Goal: Information Seeking & Learning: Learn about a topic

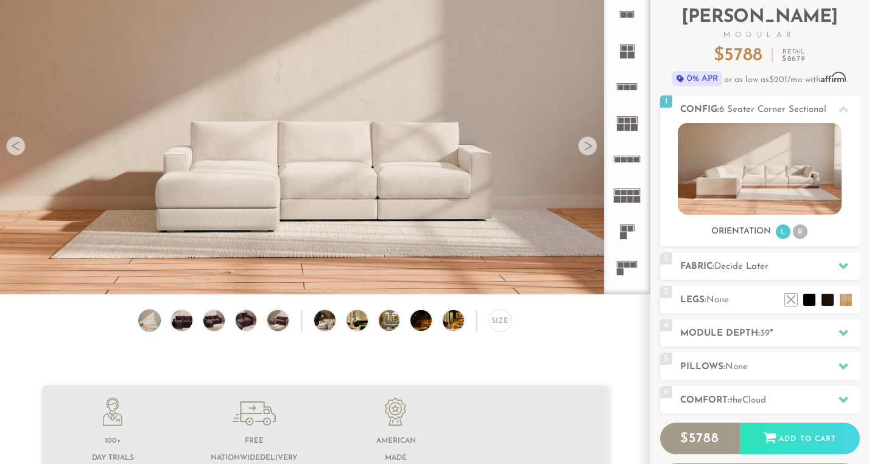
scroll to position [76, 0]
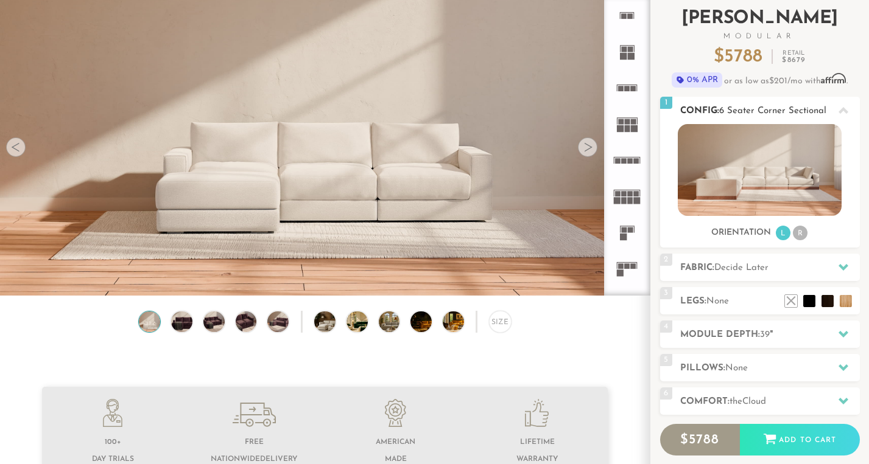
click at [802, 234] on li "R" at bounding box center [800, 233] width 15 height 15
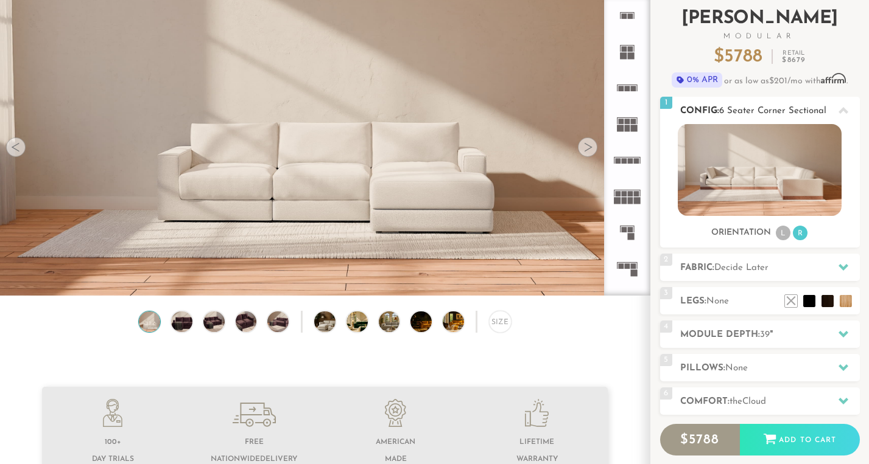
click at [784, 233] on li "L" at bounding box center [782, 233] width 15 height 15
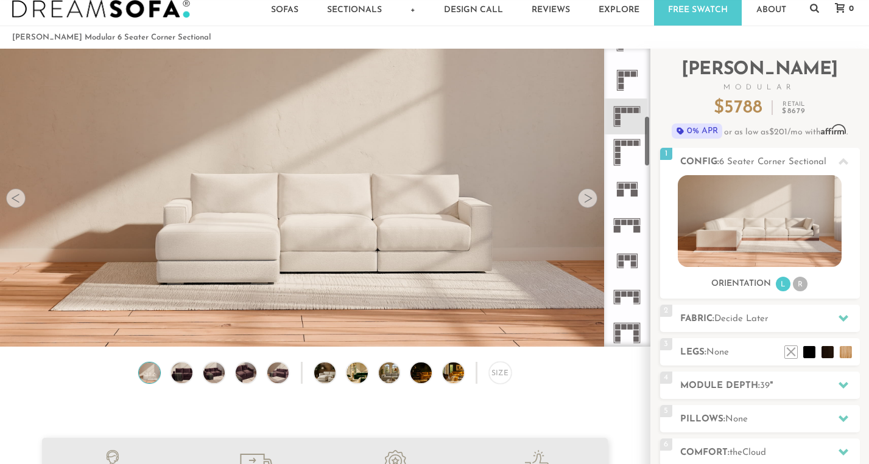
scroll to position [393, 0]
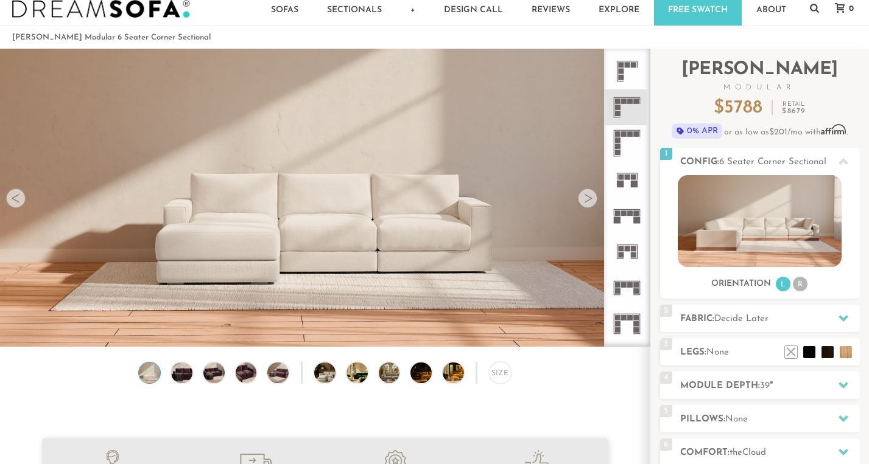
click at [632, 325] on icon at bounding box center [627, 324] width 36 height 36
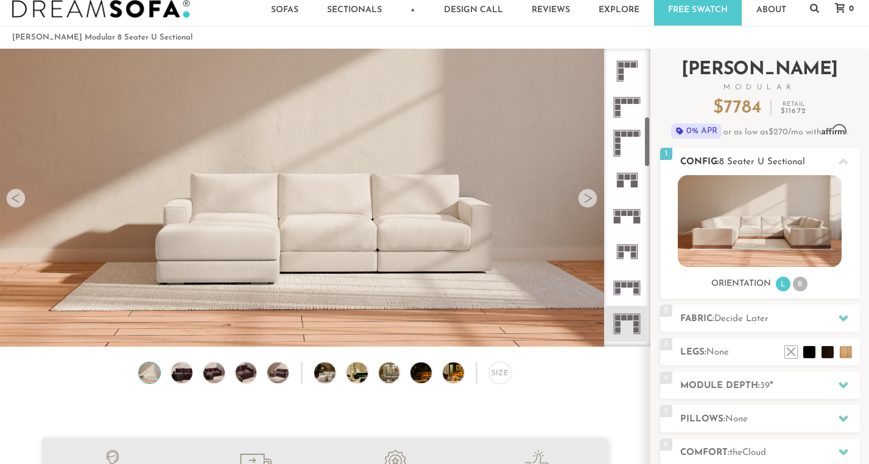
click at [747, 214] on img at bounding box center [759, 221] width 164 height 92
click at [627, 287] on icon at bounding box center [627, 288] width 36 height 36
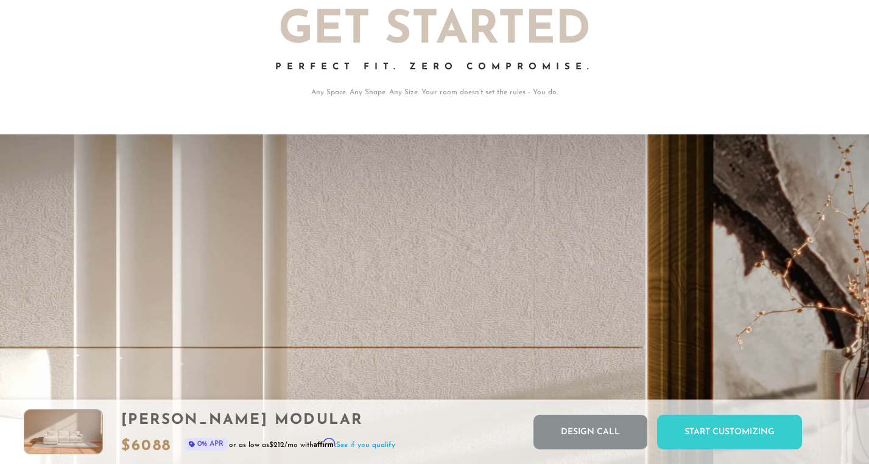
scroll to position [13442, 869]
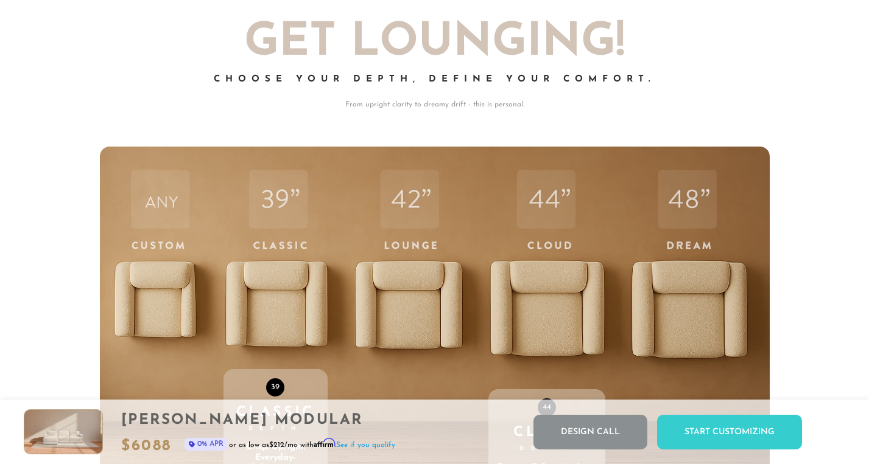
click at [559, 310] on div "44 Cloud Depth Deeper. Softer. Made to melt into. More room, more plush, more "…" at bounding box center [546, 405] width 117 height 517
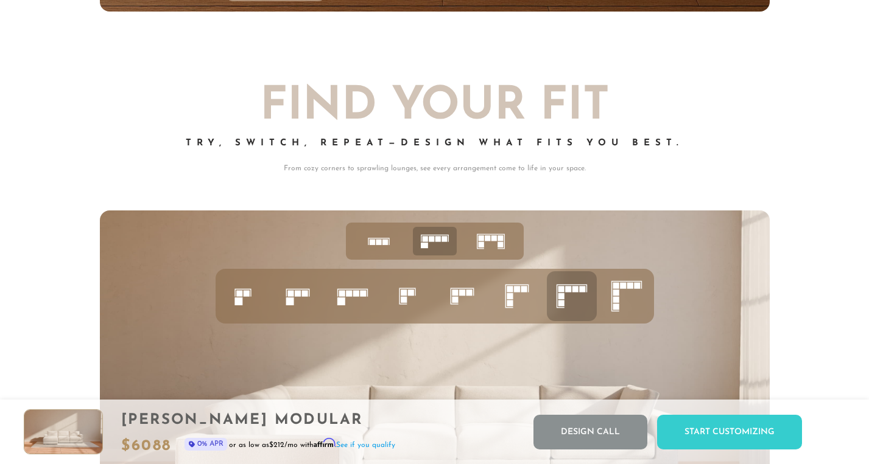
scroll to position [4522, 0]
click at [488, 242] on icon at bounding box center [491, 241] width 38 height 38
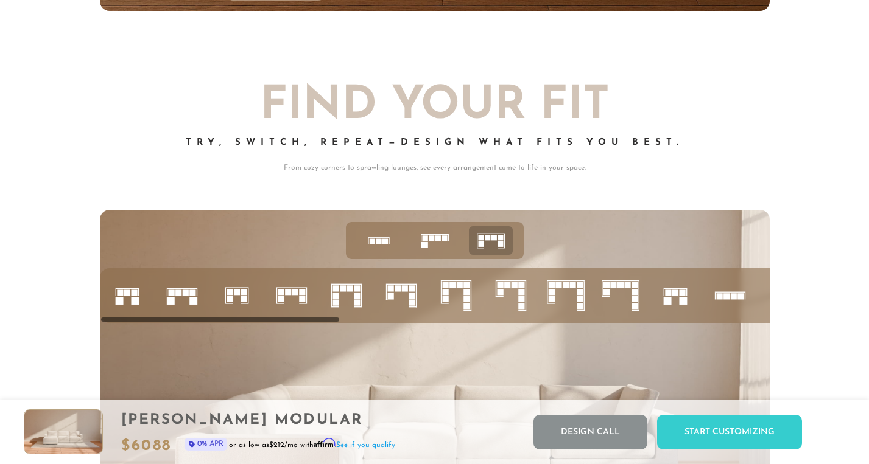
click at [403, 297] on icon at bounding box center [400, 295] width 41 height 41
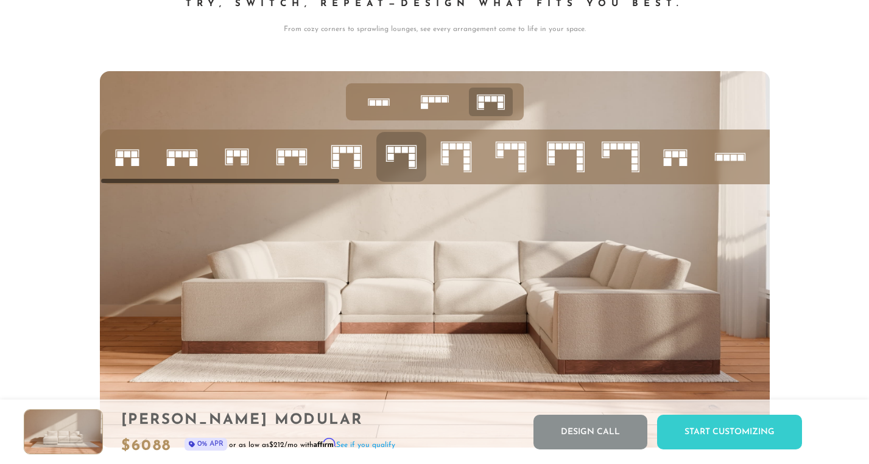
scroll to position [4661, 0]
click at [520, 162] on rect at bounding box center [521, 160] width 6 height 6
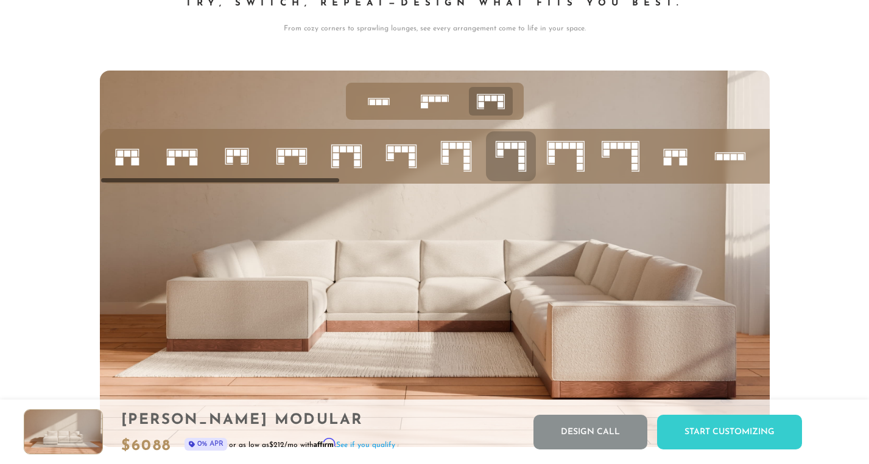
click at [459, 166] on icon at bounding box center [455, 156] width 41 height 41
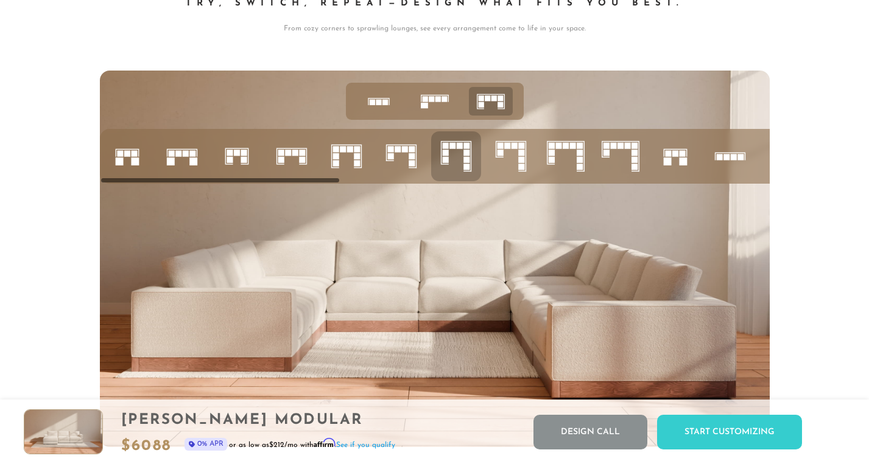
click at [401, 155] on icon at bounding box center [400, 156] width 41 height 41
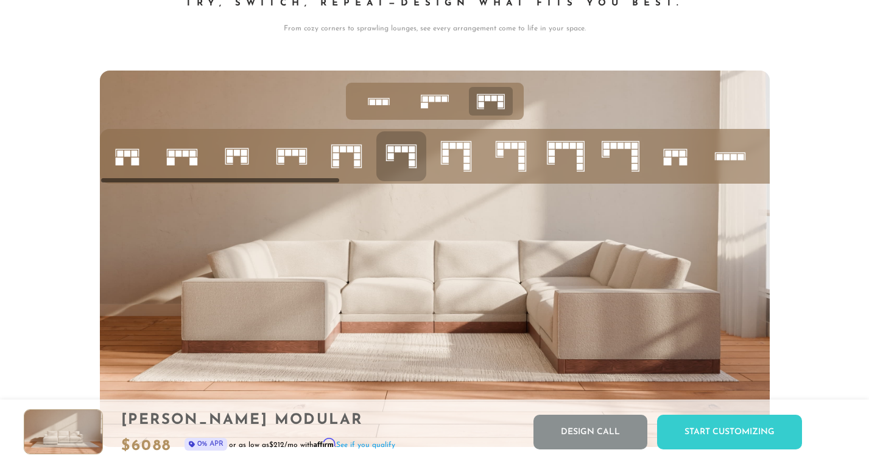
click at [347, 155] on icon at bounding box center [346, 156] width 41 height 41
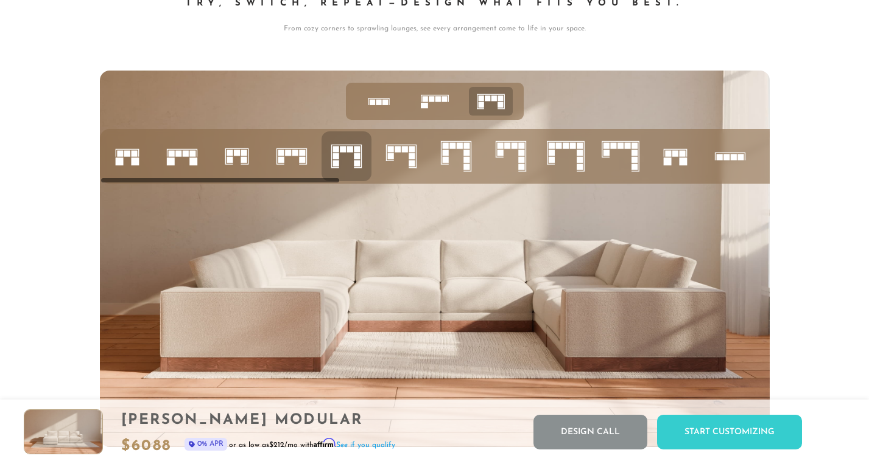
click at [403, 156] on icon at bounding box center [400, 156] width 41 height 41
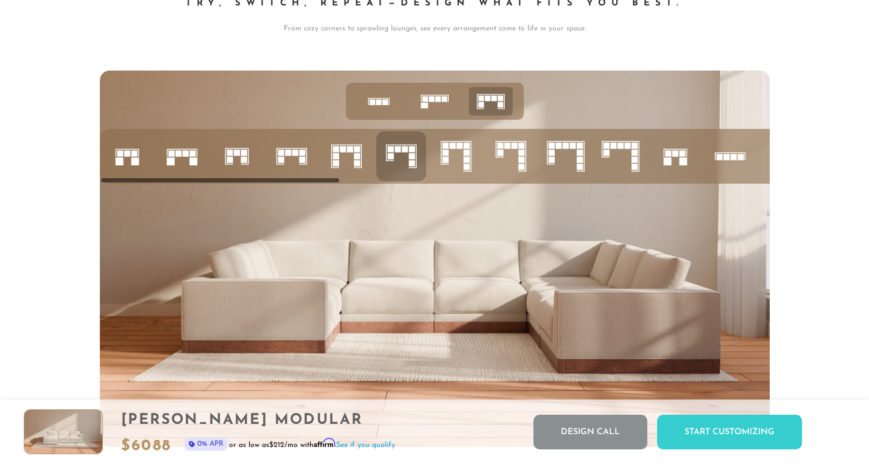
click at [516, 158] on icon at bounding box center [510, 156] width 41 height 41
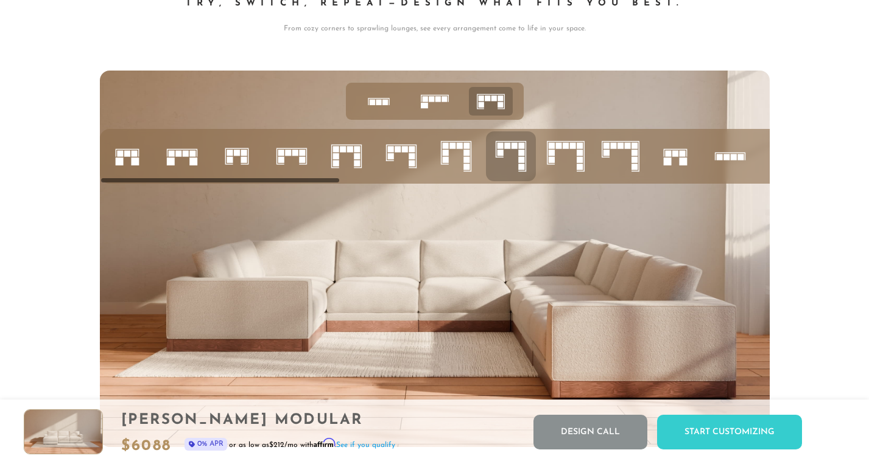
click at [466, 158] on rect at bounding box center [466, 160] width 6 height 6
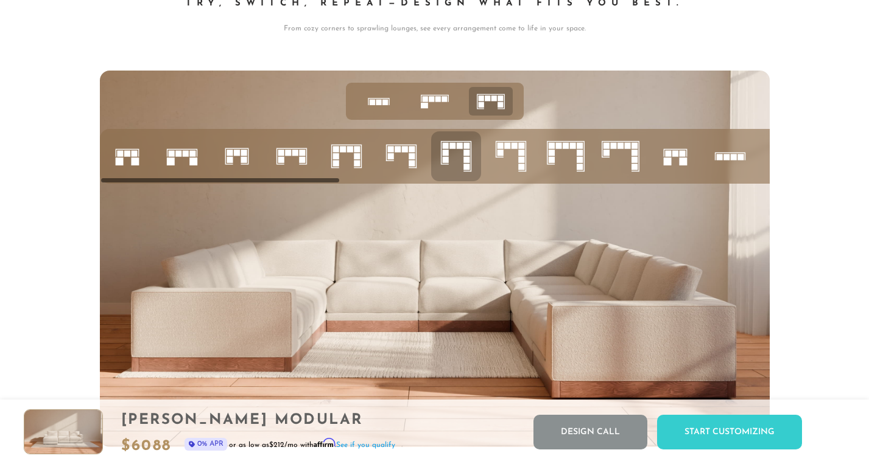
click at [290, 155] on rect at bounding box center [288, 153] width 6 height 6
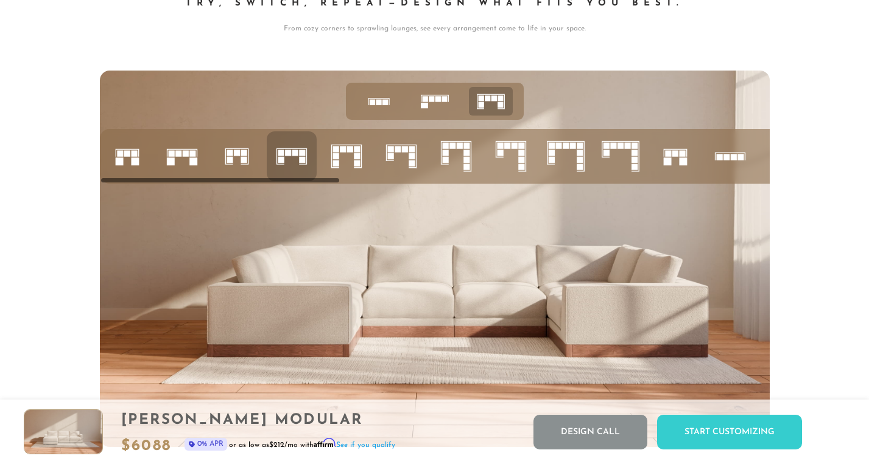
click at [355, 152] on rect at bounding box center [357, 150] width 6 height 6
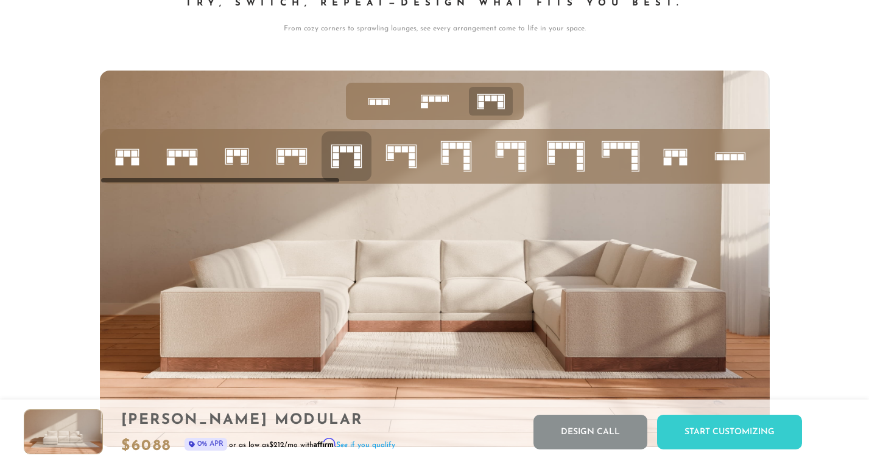
click at [183, 161] on icon at bounding box center [181, 156] width 41 height 41
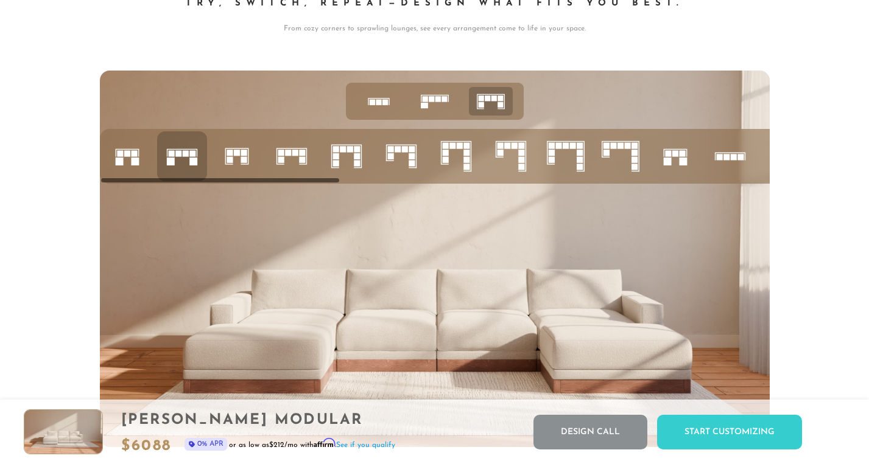
click at [407, 156] on icon at bounding box center [400, 156] width 41 height 41
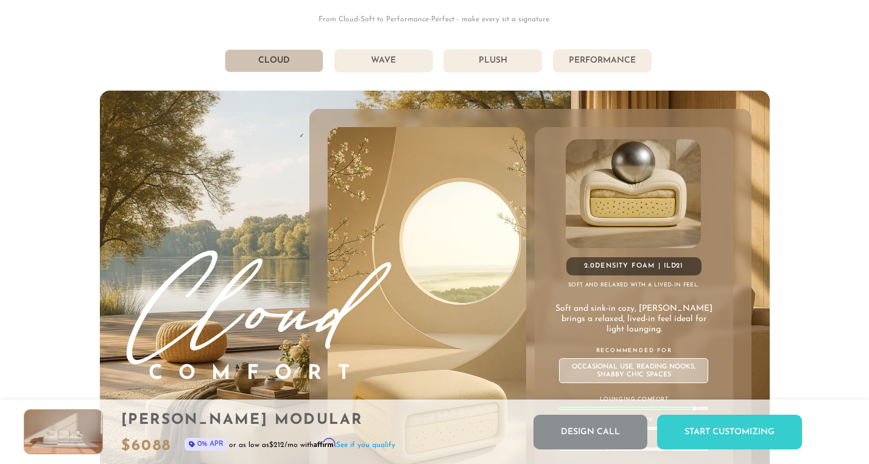
scroll to position [6465, 0]
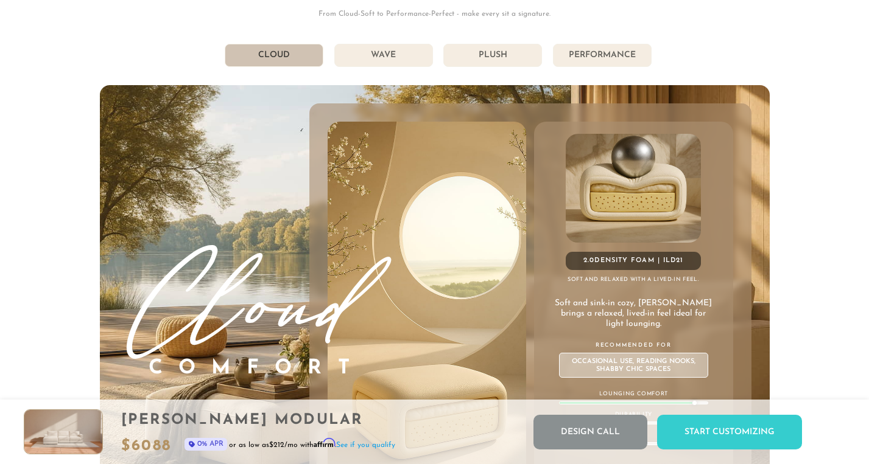
click at [391, 59] on li "Wave" at bounding box center [383, 55] width 99 height 23
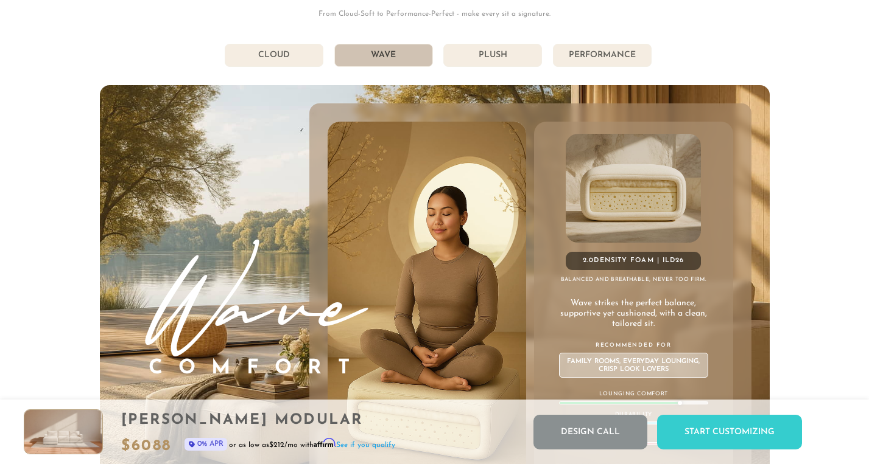
click at [509, 56] on li "Plush" at bounding box center [492, 55] width 99 height 23
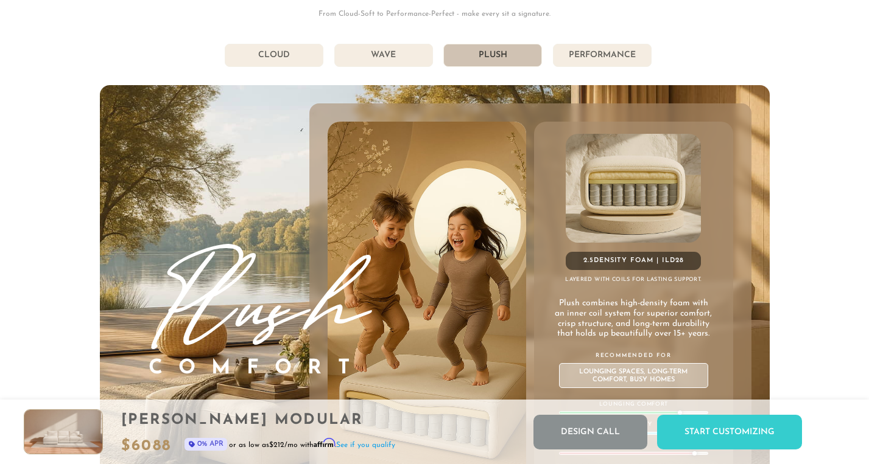
click at [607, 57] on li "Performance" at bounding box center [602, 55] width 99 height 23
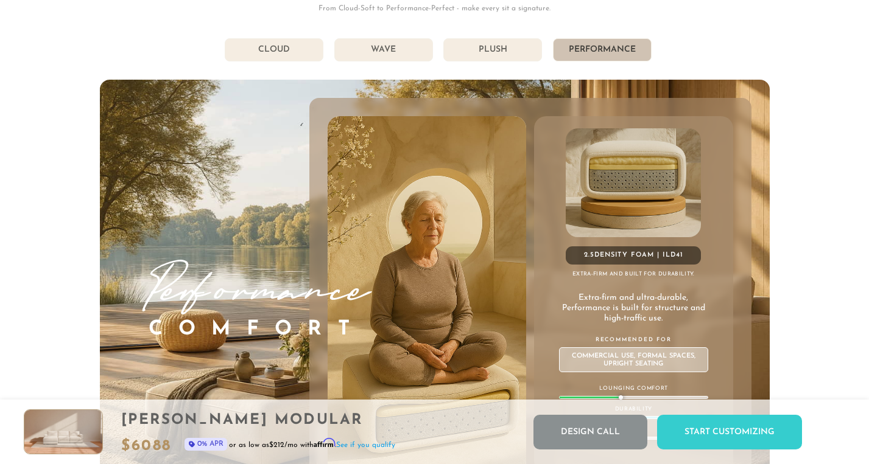
scroll to position [6470, 0]
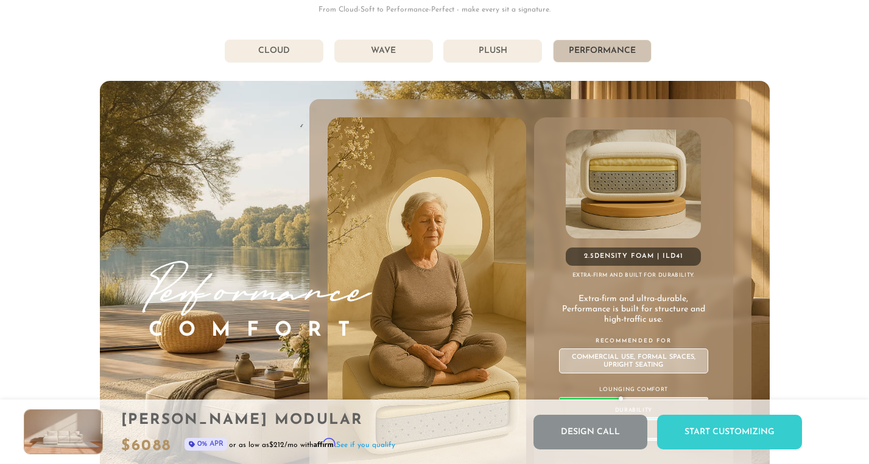
click at [506, 51] on li "Plush" at bounding box center [492, 51] width 99 height 23
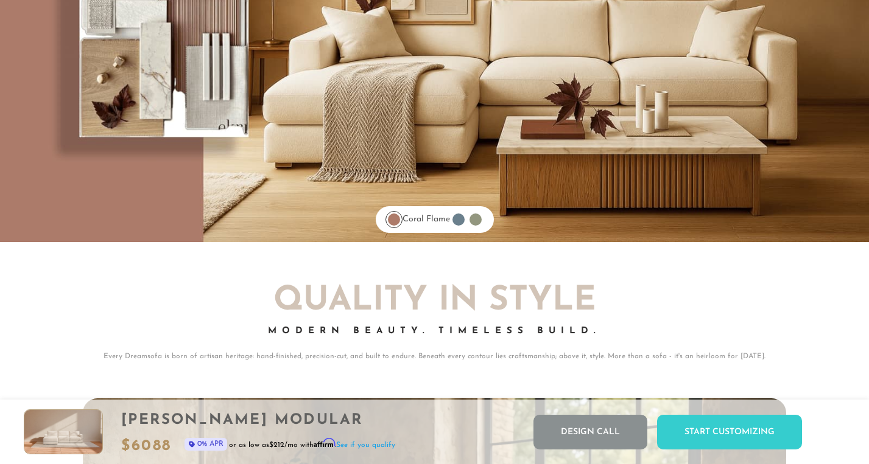
scroll to position [9698, 0]
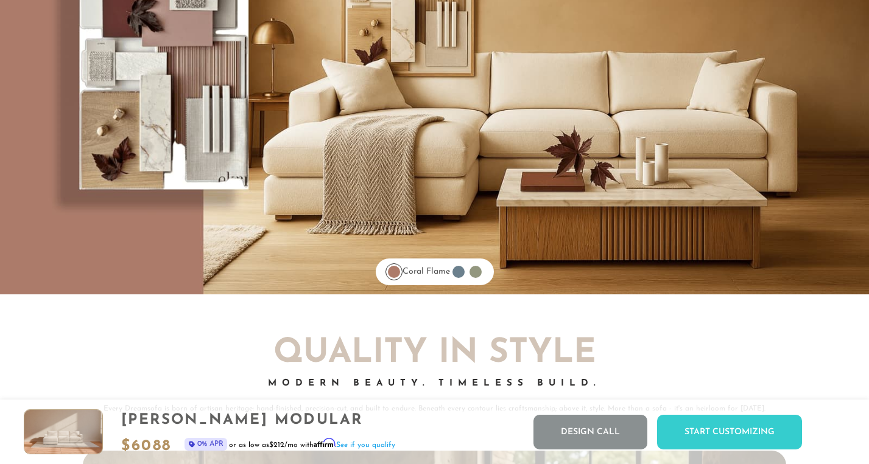
click at [464, 271] on div at bounding box center [458, 272] width 12 height 12
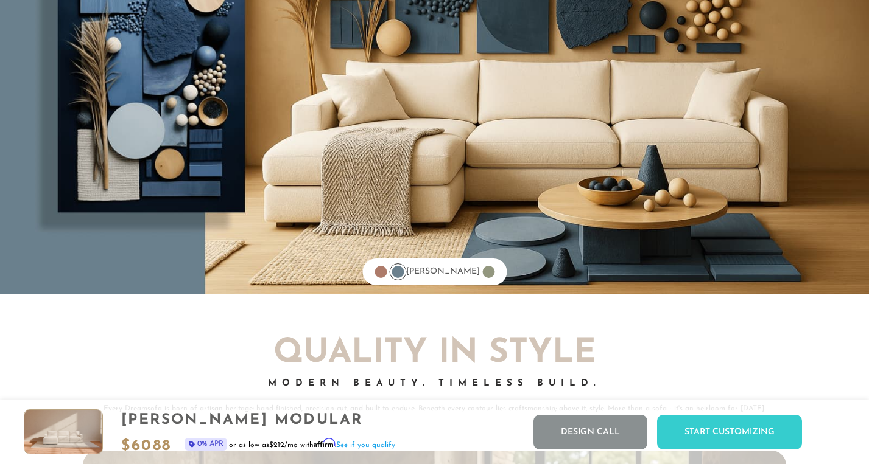
click at [482, 271] on div at bounding box center [488, 272] width 12 height 12
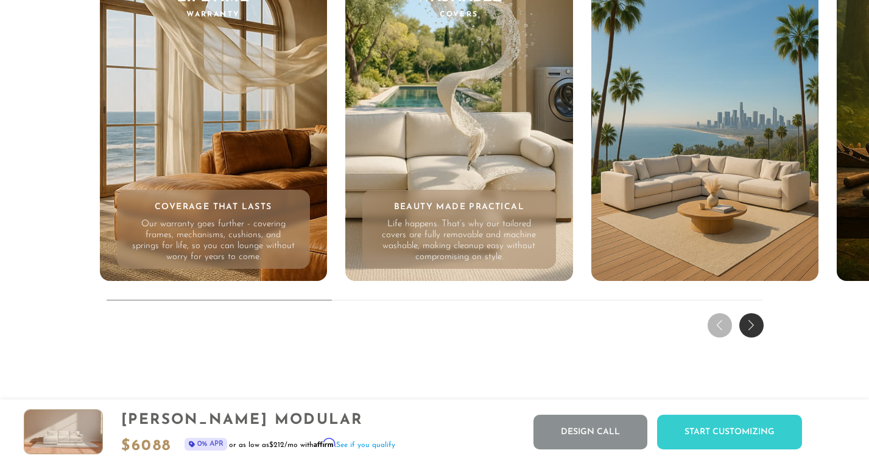
scroll to position [11480, 0]
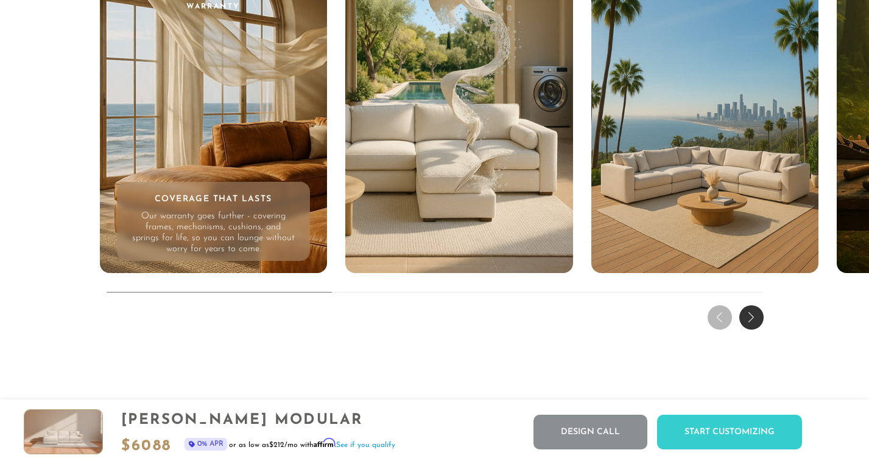
click at [752, 315] on div "Next slide" at bounding box center [751, 318] width 24 height 24
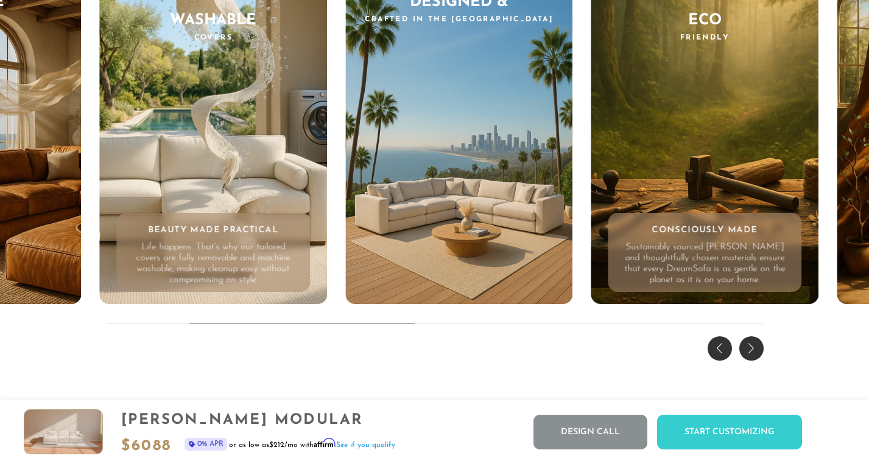
scroll to position [11454, 0]
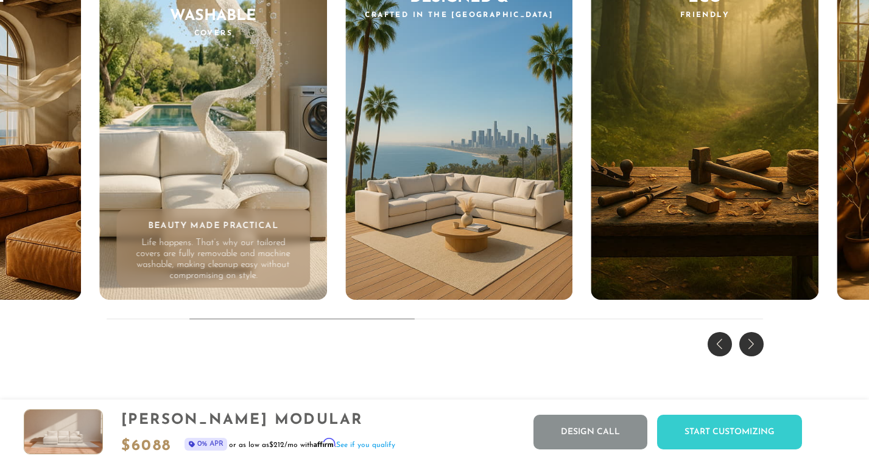
click at [751, 342] on div "Next slide" at bounding box center [751, 344] width 24 height 24
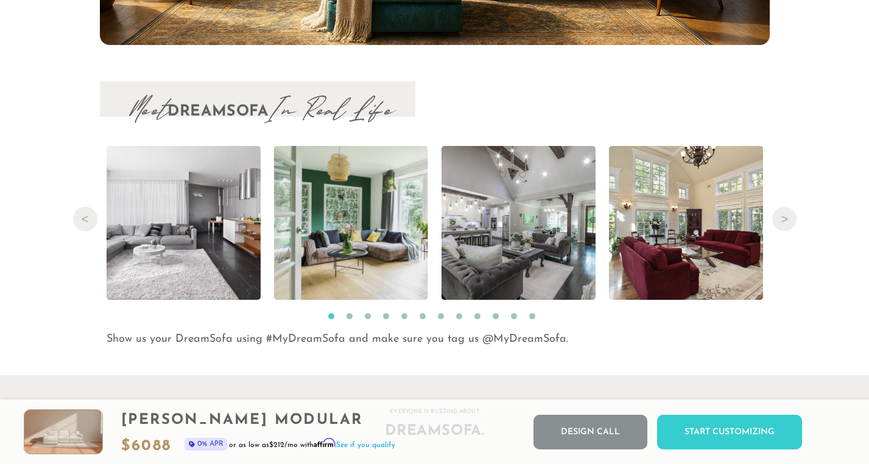
scroll to position [12309, 0]
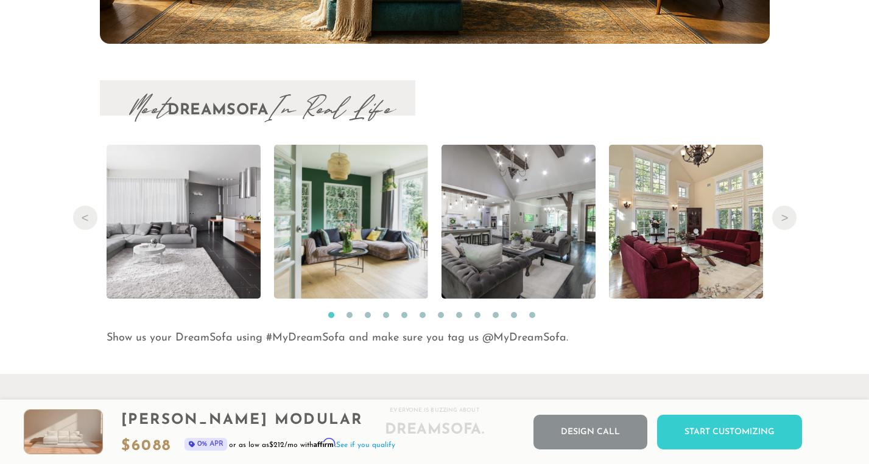
click at [797, 219] on div "Meet DreamSofa In Real Life Previous Read More Read More Read More Read More Re…" at bounding box center [434, 213] width 869 height 267
click at [787, 217] on button "Next" at bounding box center [784, 218] width 24 height 24
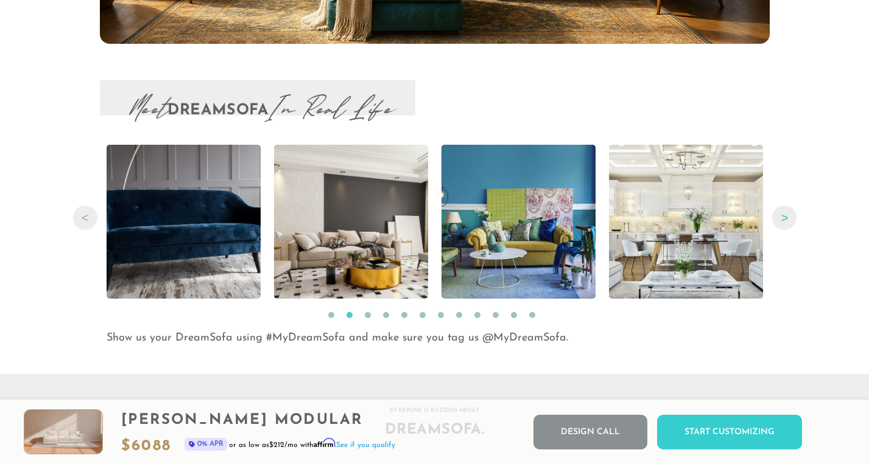
click at [787, 218] on button "Next" at bounding box center [784, 218] width 24 height 24
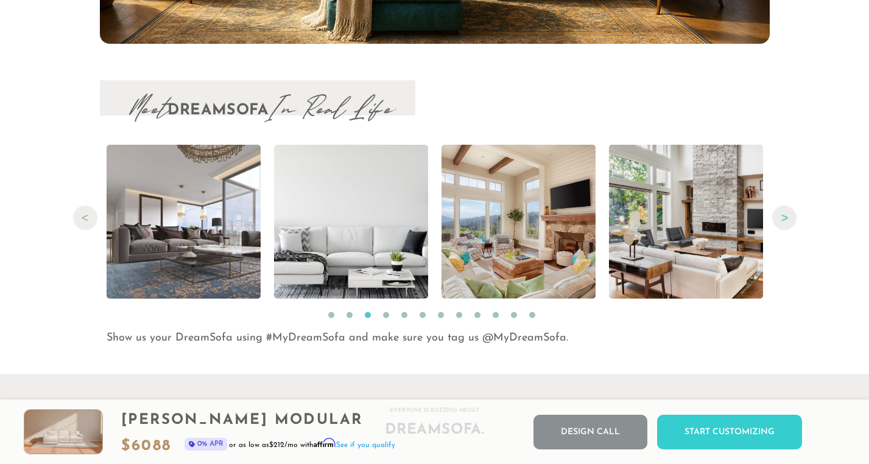
click at [787, 218] on button "Next" at bounding box center [784, 218] width 24 height 24
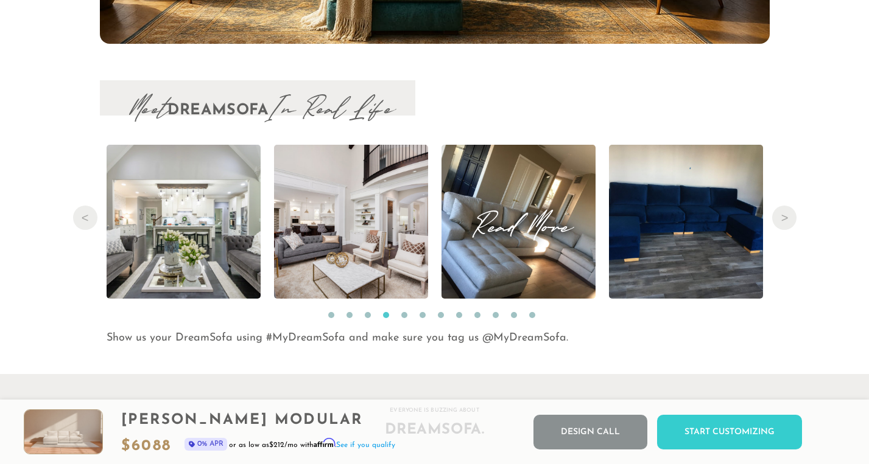
drag, startPoint x: 787, startPoint y: 218, endPoint x: 547, endPoint y: 284, distance: 248.7
click at [547, 284] on ul "Previous Read More Read More Read More Read More Read More Read More Read More …" at bounding box center [435, 235] width 670 height 180
click at [520, 247] on img at bounding box center [517, 222] width 205 height 154
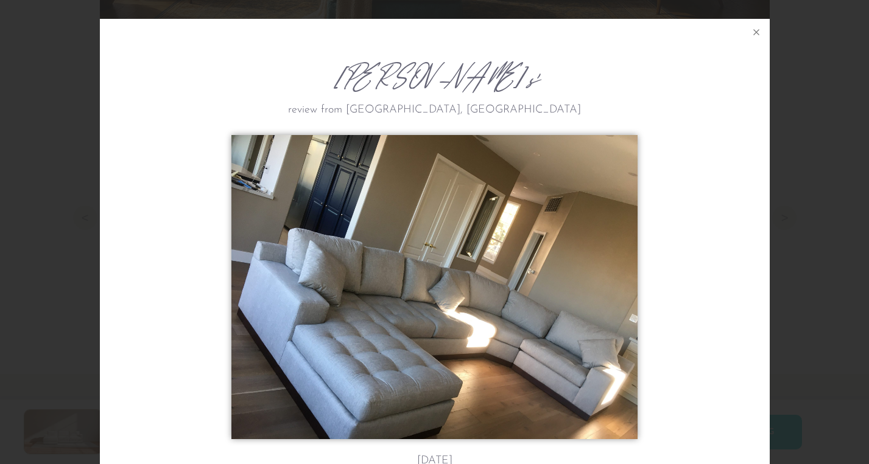
scroll to position [0, 0]
click at [759, 32] on icon at bounding box center [756, 32] width 15 height 15
